Goal: Transaction & Acquisition: Purchase product/service

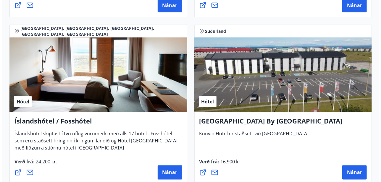
scroll to position [2103, 0]
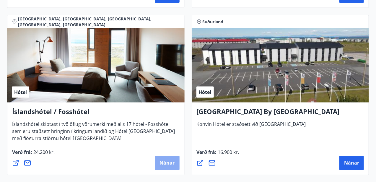
click at [169, 162] on span "Nánar" at bounding box center [167, 163] width 15 height 7
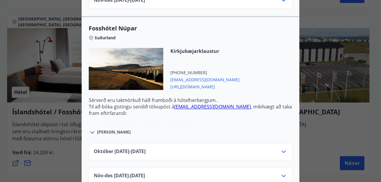
scroll to position [1720, 0]
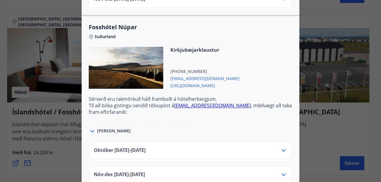
click at [46, 8] on div "Íslandshótel / Fosshótel Ekki er hægt að nýta Ferðaávísun fyrir bókanir sem eru…" at bounding box center [190, 91] width 381 height 182
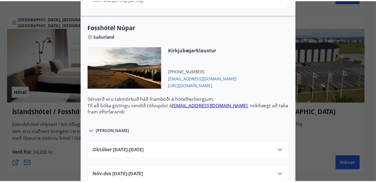
scroll to position [0, 0]
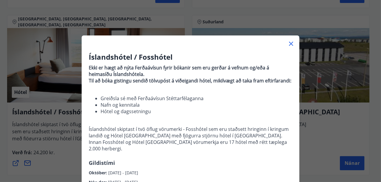
drag, startPoint x: 288, startPoint y: 43, endPoint x: 280, endPoint y: 44, distance: 7.7
click at [288, 43] on icon at bounding box center [290, 43] width 7 height 7
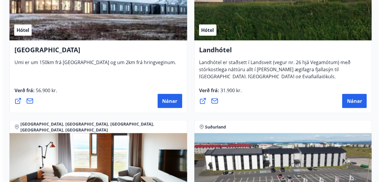
scroll to position [1985, 0]
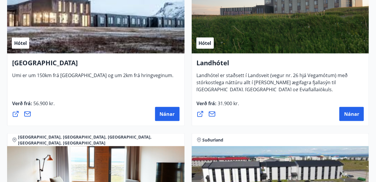
click at [75, 17] on div "Hótel" at bounding box center [96, 16] width 178 height 75
click at [173, 111] on span "Nánar" at bounding box center [167, 114] width 15 height 7
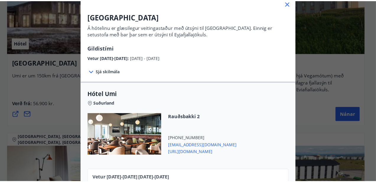
scroll to position [86, 0]
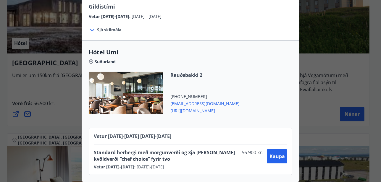
click at [345, 60] on div "UMI Hotel Á hótelinu er glæsilegur veitingastaður með útsýni til [GEOGRAPHIC_DA…" at bounding box center [190, 9] width 381 height 182
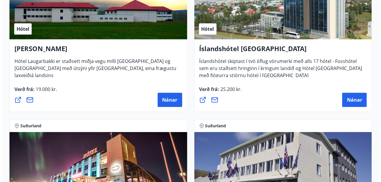
scroll to position [1630, 0]
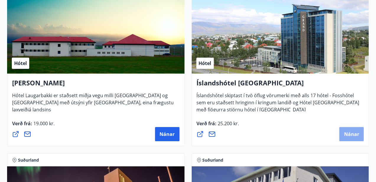
drag, startPoint x: 354, startPoint y: 135, endPoint x: 352, endPoint y: 133, distance: 3.1
click at [352, 133] on span "Nánar" at bounding box center [352, 134] width 15 height 7
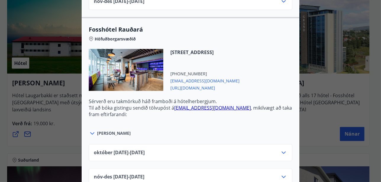
scroll to position [1246, 0]
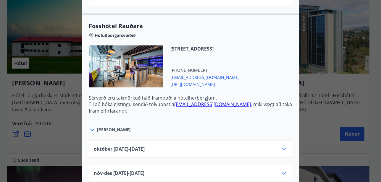
click at [330, 115] on div "Íslandshótel Reykjavík Ekki er hægt að nýta Ferðaávísun fyrir bókanir sem eru g…" at bounding box center [190, 91] width 381 height 182
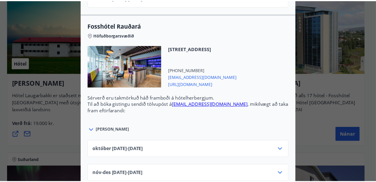
scroll to position [0, 0]
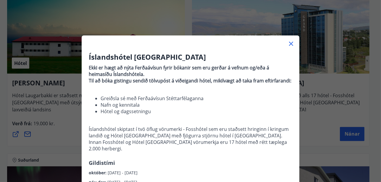
click at [292, 46] on icon at bounding box center [290, 43] width 7 height 7
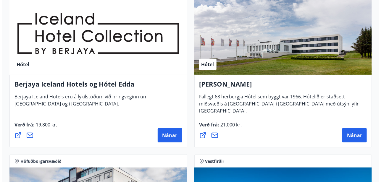
scroll to position [950, 0]
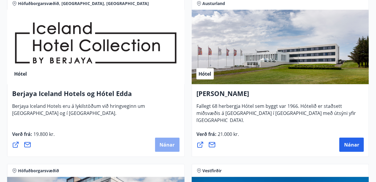
click at [164, 147] on button "Nánar" at bounding box center [167, 145] width 25 height 14
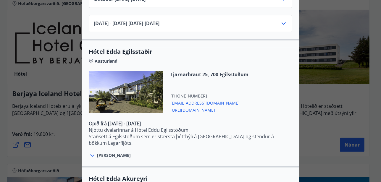
scroll to position [1087, 0]
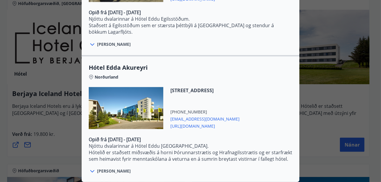
click at [351, 95] on div "Berjaya Iceland Hotels og Hótel Edda Berjaya Iceland Hotels og Hótel Edda eru h…" at bounding box center [190, 91] width 381 height 182
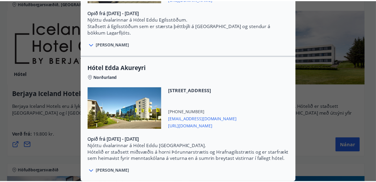
scroll to position [0, 0]
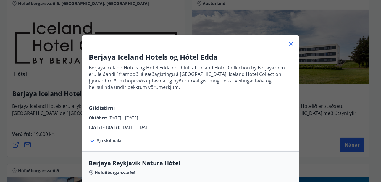
drag, startPoint x: 290, startPoint y: 42, endPoint x: 278, endPoint y: 44, distance: 11.6
click at [289, 42] on icon at bounding box center [290, 43] width 7 height 7
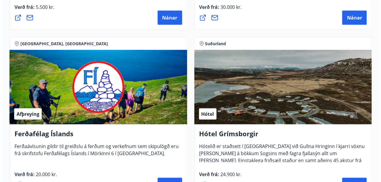
scroll to position [299, 0]
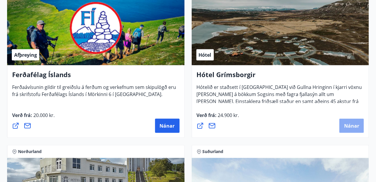
click at [352, 124] on span "Nánar" at bounding box center [352, 126] width 15 height 7
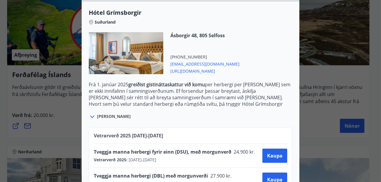
scroll to position [148, 0]
click at [184, 71] on span "[URL][DOMAIN_NAME]" at bounding box center [204, 70] width 69 height 7
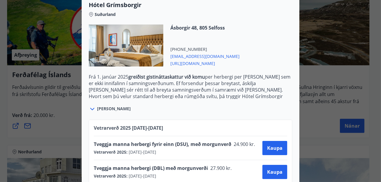
scroll to position [168, 0]
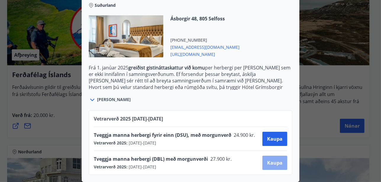
click at [272, 160] on span "Kaupa" at bounding box center [274, 163] width 15 height 7
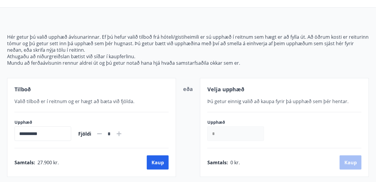
scroll to position [108, 0]
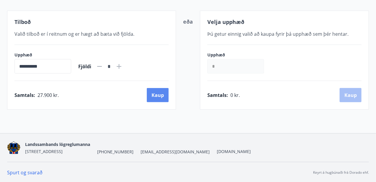
click at [152, 93] on button "Kaup" at bounding box center [158, 95] width 22 height 14
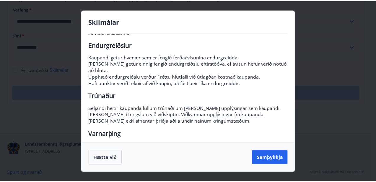
scroll to position [77, 0]
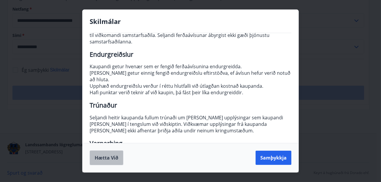
drag, startPoint x: 111, startPoint y: 157, endPoint x: 130, endPoint y: 164, distance: 20.8
click at [111, 157] on button "Hætta við" at bounding box center [107, 158] width 34 height 15
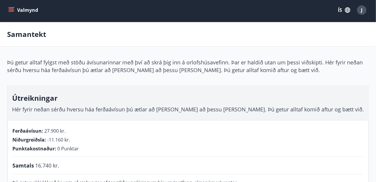
scroll to position [0, 0]
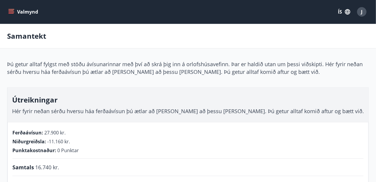
click at [27, 11] on button "Valmynd" at bounding box center [23, 12] width 33 height 11
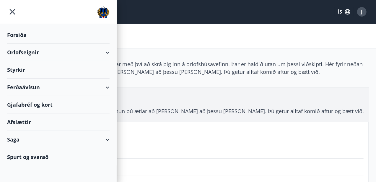
click at [33, 87] on div "Ferðaávísun" at bounding box center [58, 87] width 103 height 17
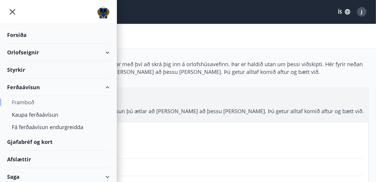
click at [28, 101] on div "Framboð" at bounding box center [58, 102] width 93 height 12
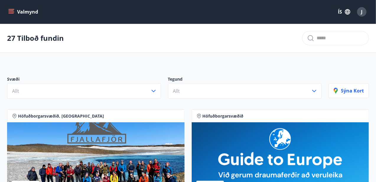
click at [8, 11] on icon "menu" at bounding box center [11, 12] width 6 height 6
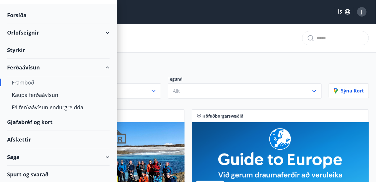
click at [287, 17] on div "Valmynd ÍS J" at bounding box center [188, 12] width 362 height 14
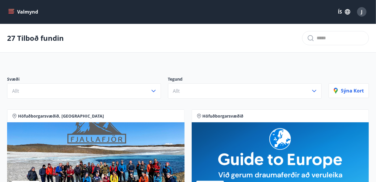
click at [26, 12] on button "Valmynd" at bounding box center [23, 12] width 33 height 11
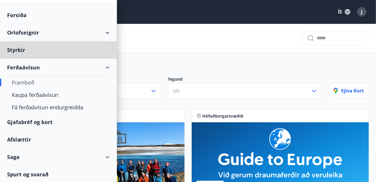
click at [13, 14] on div "Forsíða" at bounding box center [58, 15] width 103 height 17
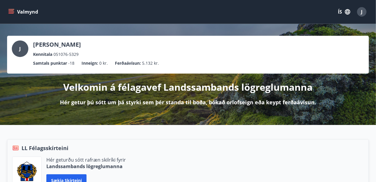
click at [10, 12] on icon "menu" at bounding box center [12, 12] width 7 height 1
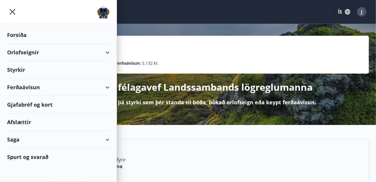
click at [31, 53] on div "Orlofseignir" at bounding box center [58, 52] width 103 height 17
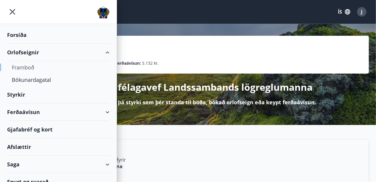
click at [25, 67] on div "Framboð" at bounding box center [58, 67] width 93 height 12
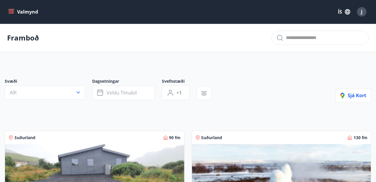
click at [11, 12] on icon "menu" at bounding box center [12, 12] width 7 height 1
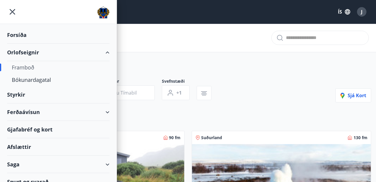
click at [38, 109] on div "Ferðaávísun" at bounding box center [58, 112] width 103 height 17
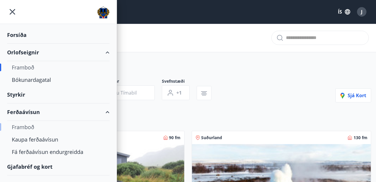
click at [35, 126] on div "Framboð" at bounding box center [58, 127] width 93 height 12
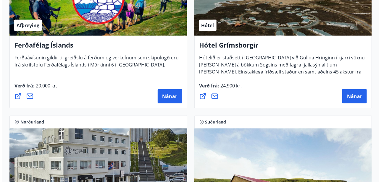
scroll to position [296, 0]
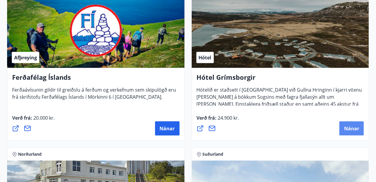
click at [349, 129] on span "Nánar" at bounding box center [352, 128] width 15 height 7
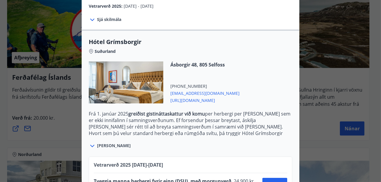
scroll to position [168, 0]
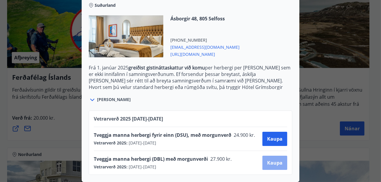
click at [272, 160] on span "Kaupa" at bounding box center [274, 163] width 15 height 7
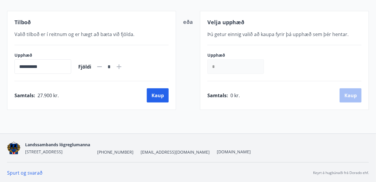
scroll to position [108, 0]
click at [225, 67] on input "*" at bounding box center [236, 66] width 57 height 14
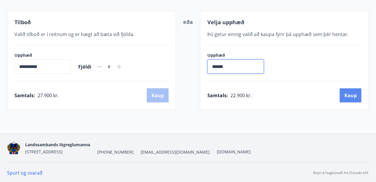
type input "******"
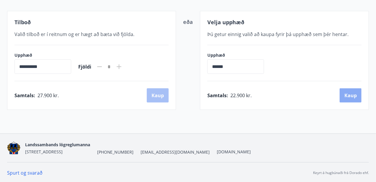
click at [352, 97] on button "Kaup" at bounding box center [351, 95] width 22 height 14
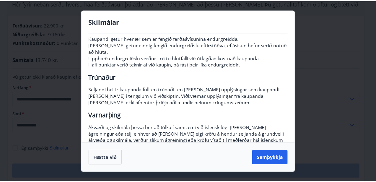
scroll to position [107, 0]
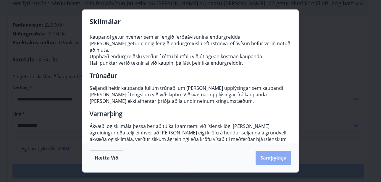
drag, startPoint x: 271, startPoint y: 157, endPoint x: 129, endPoint y: 102, distance: 153.0
click at [271, 157] on button "Samþykkja" at bounding box center [274, 158] width 36 height 14
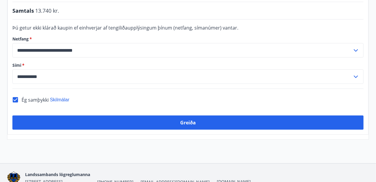
scroll to position [187, 0]
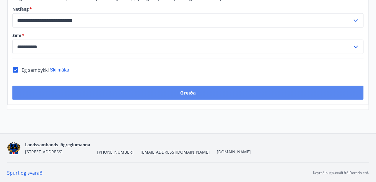
click at [188, 93] on button "Greiða" at bounding box center [188, 93] width 352 height 14
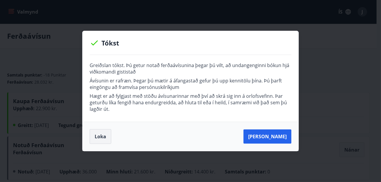
click at [98, 138] on button "Loka" at bounding box center [101, 136] width 22 height 15
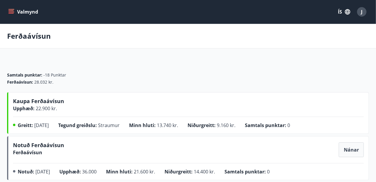
click at [11, 11] on icon "menu" at bounding box center [11, 10] width 5 height 1
click at [187, 42] on div "Ferðaávísun" at bounding box center [188, 36] width 376 height 25
click at [9, 11] on icon "menu" at bounding box center [11, 12] width 6 height 6
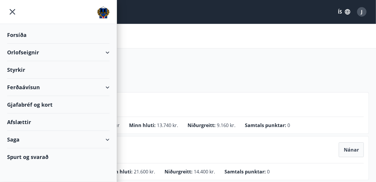
click at [41, 52] on div "Orlofseignir" at bounding box center [58, 52] width 103 height 17
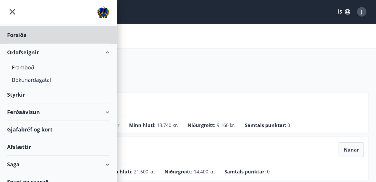
click at [26, 93] on div "Styrkir" at bounding box center [58, 94] width 103 height 17
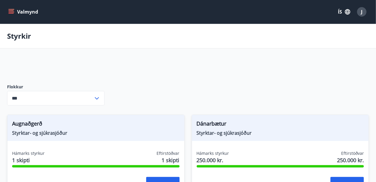
type input "***"
click at [12, 12] on icon "menu" at bounding box center [11, 12] width 6 height 6
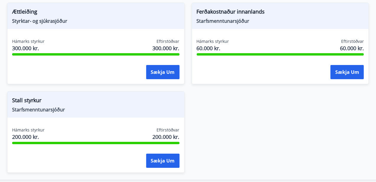
scroll to position [828, 0]
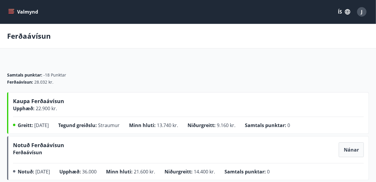
click at [10, 11] on icon "menu" at bounding box center [11, 10] width 5 height 1
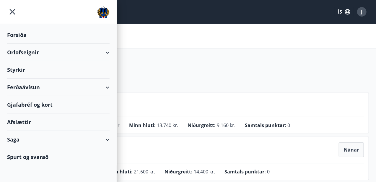
click at [22, 127] on div "Afslættir" at bounding box center [58, 122] width 103 height 17
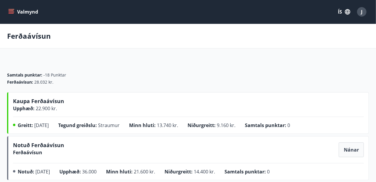
click at [12, 13] on icon "menu" at bounding box center [11, 13] width 5 height 1
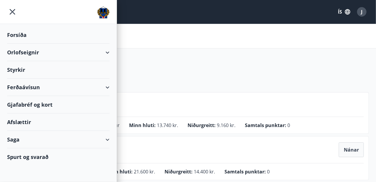
click at [80, 93] on div "Ferðaávísun" at bounding box center [58, 87] width 103 height 17
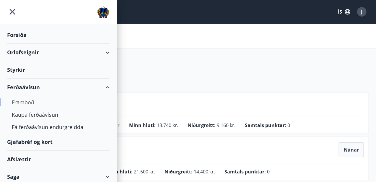
click at [32, 100] on div "Framboð" at bounding box center [58, 102] width 93 height 12
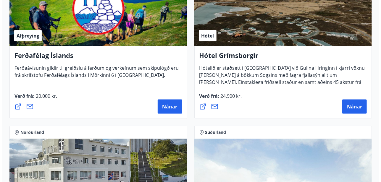
scroll to position [325, 0]
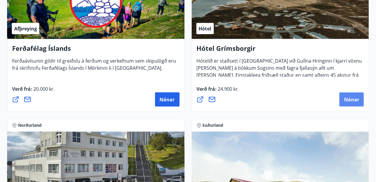
click at [352, 101] on span "Nánar" at bounding box center [352, 99] width 15 height 7
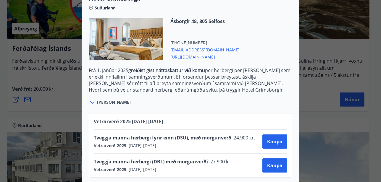
scroll to position [168, 0]
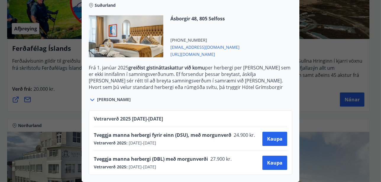
click at [92, 96] on icon at bounding box center [92, 99] width 7 height 7
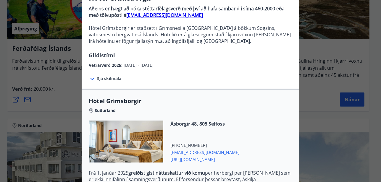
scroll to position [30, 0]
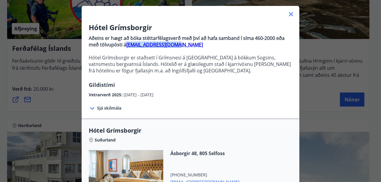
drag, startPoint x: 177, startPoint y: 45, endPoint x: 124, endPoint y: 47, distance: 53.0
click at [124, 47] on p "Aðeins er hægt að bóka stéttarfélagsverð með því að hafa samband í síma 460-200…" at bounding box center [190, 41] width 203 height 13
copy strong "[EMAIL_ADDRESS][DOMAIN_NAME]"
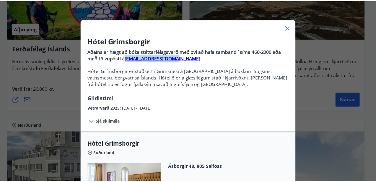
scroll to position [10, 0]
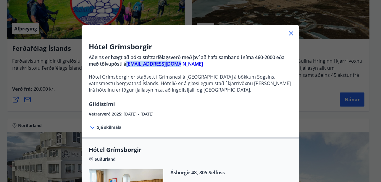
click at [290, 33] on icon at bounding box center [291, 33] width 4 height 4
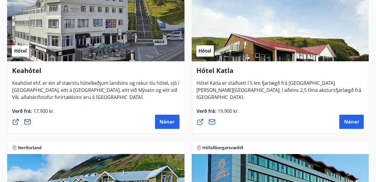
scroll to position [444, 0]
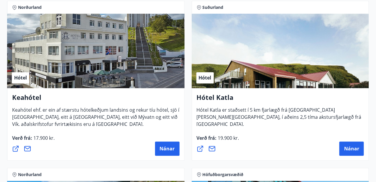
drag, startPoint x: 27, startPoint y: 97, endPoint x: 57, endPoint y: 57, distance: 50.0
click at [28, 96] on h4 "Keahótel" at bounding box center [96, 100] width 168 height 14
click at [57, 57] on div "Hótel" at bounding box center [96, 51] width 178 height 75
click at [168, 151] on span "Nánar" at bounding box center [167, 149] width 15 height 7
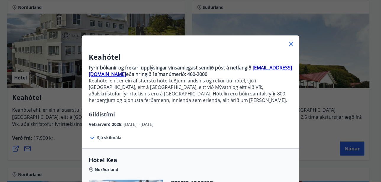
click at [289, 44] on icon at bounding box center [291, 44] width 4 height 4
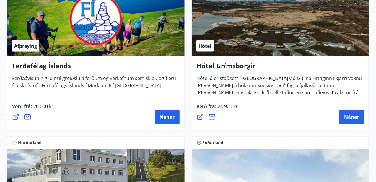
scroll to position [325, 0]
